Goal: Task Accomplishment & Management: Use online tool/utility

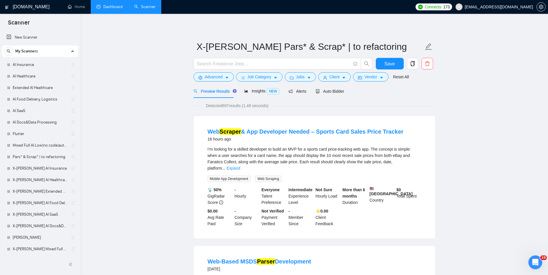
click at [115, 5] on link "Dashboard" at bounding box center [109, 6] width 26 height 5
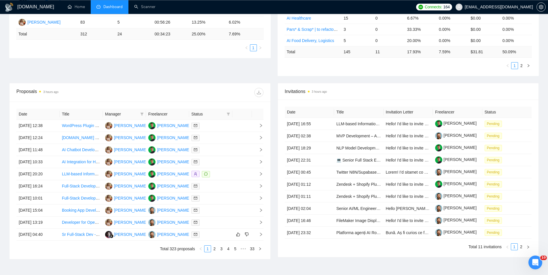
scroll to position [176, 0]
